Goal: Task Accomplishment & Management: Complete application form

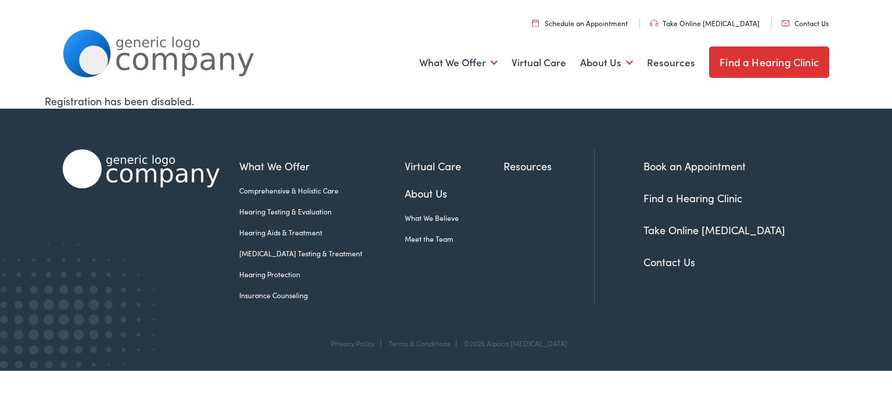
click at [308, 370] on html "Home - Alpaca [MEDICAL_DATA] Skip to Main Content Menu Close Schedule an Appoin…" at bounding box center [446, 185] width 892 height 370
